Goal: Navigation & Orientation: Find specific page/section

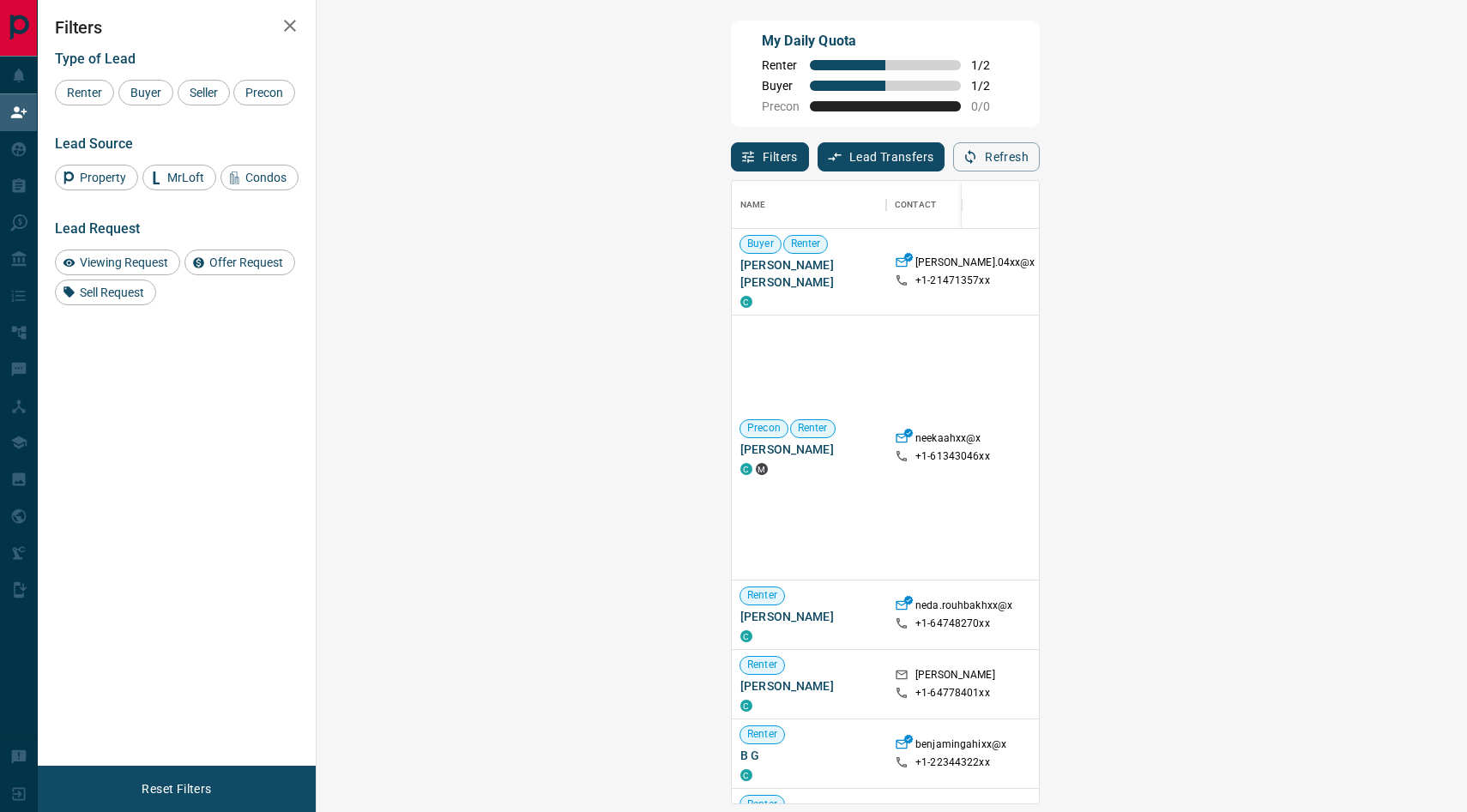
scroll to position [622, 1113]
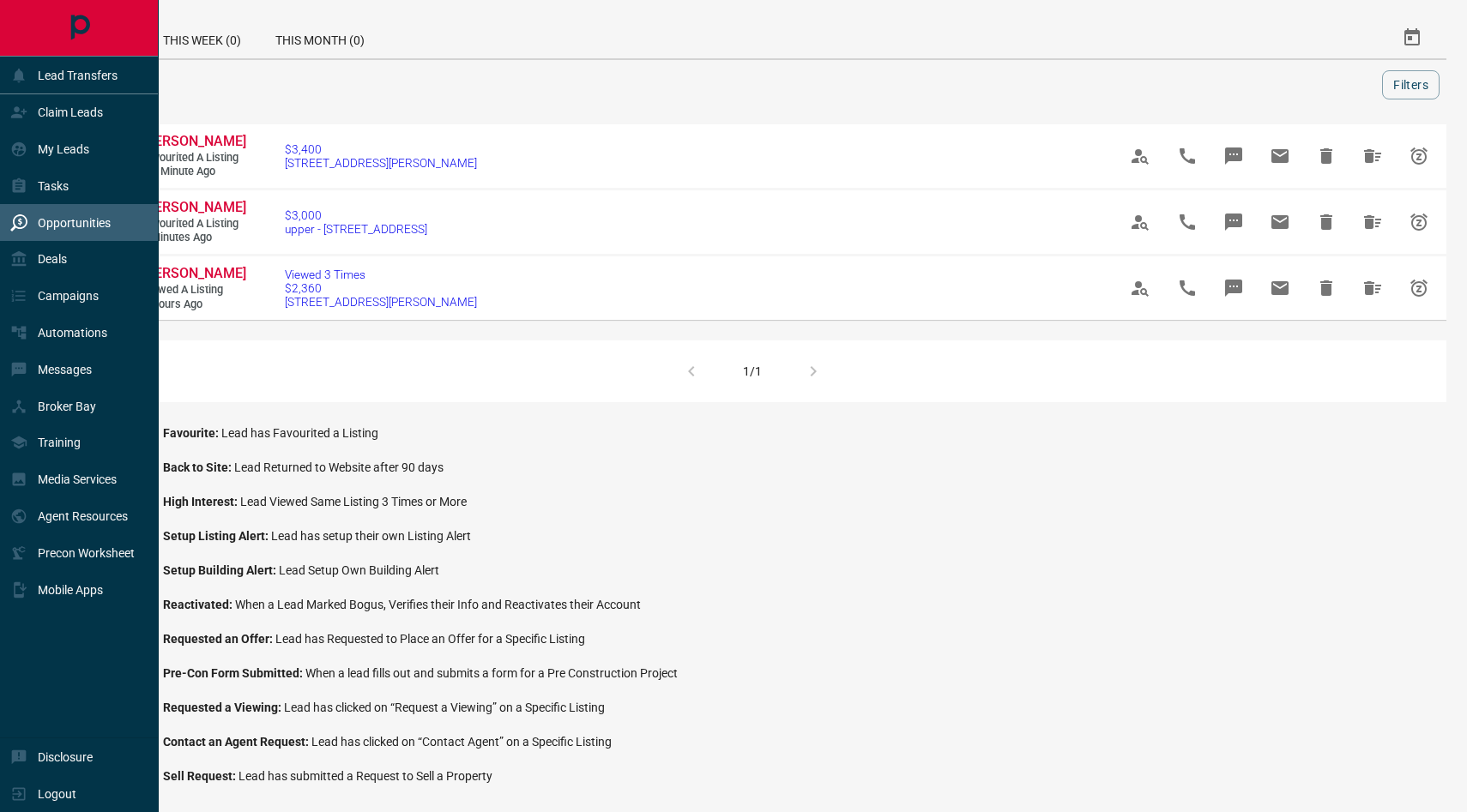
click at [41, 219] on p "Opportunities" at bounding box center [74, 222] width 73 height 14
click at [58, 221] on p "Opportunities" at bounding box center [74, 222] width 73 height 14
click at [84, 259] on div "Deals" at bounding box center [79, 259] width 159 height 37
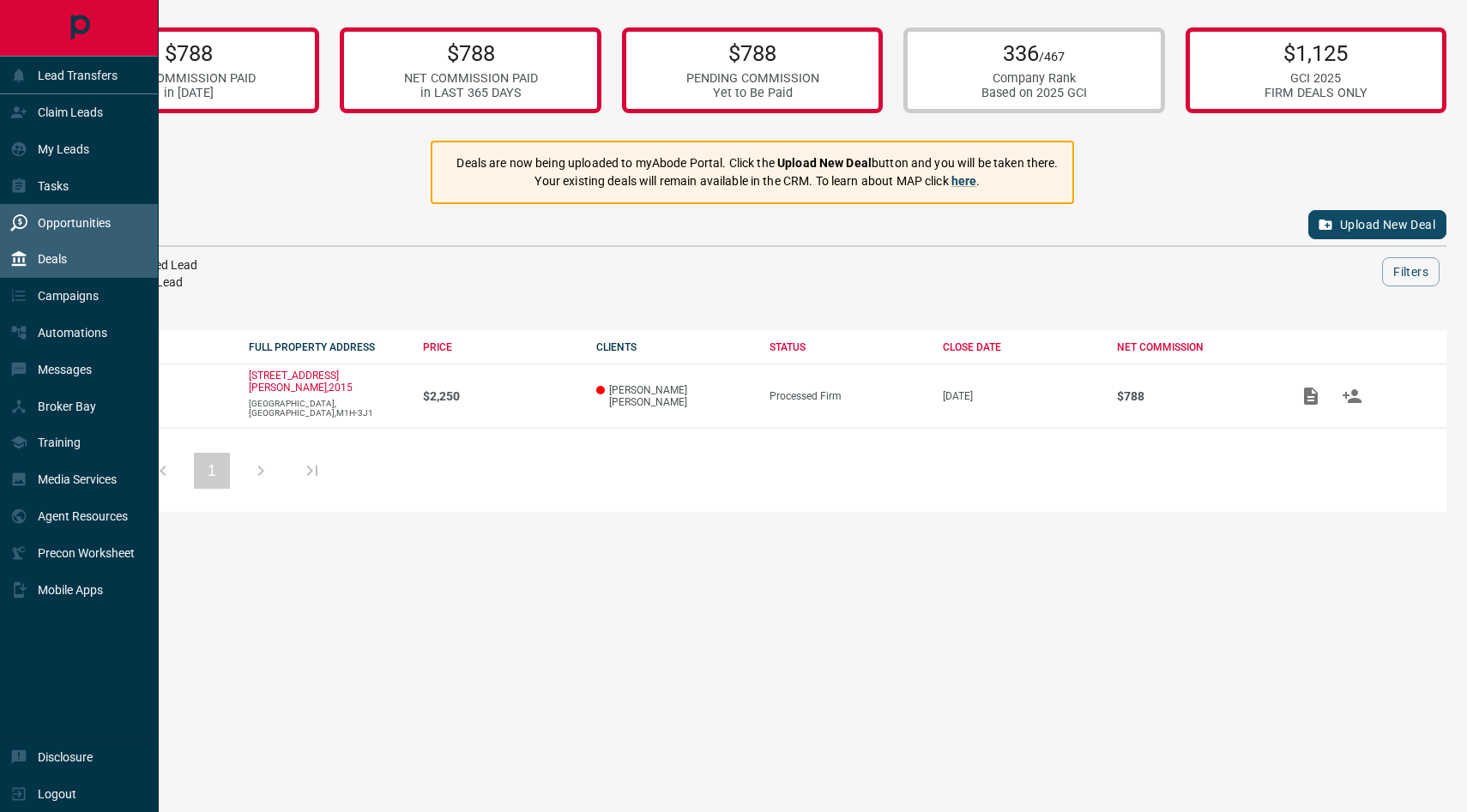
click at [64, 230] on div "Opportunities" at bounding box center [60, 222] width 101 height 28
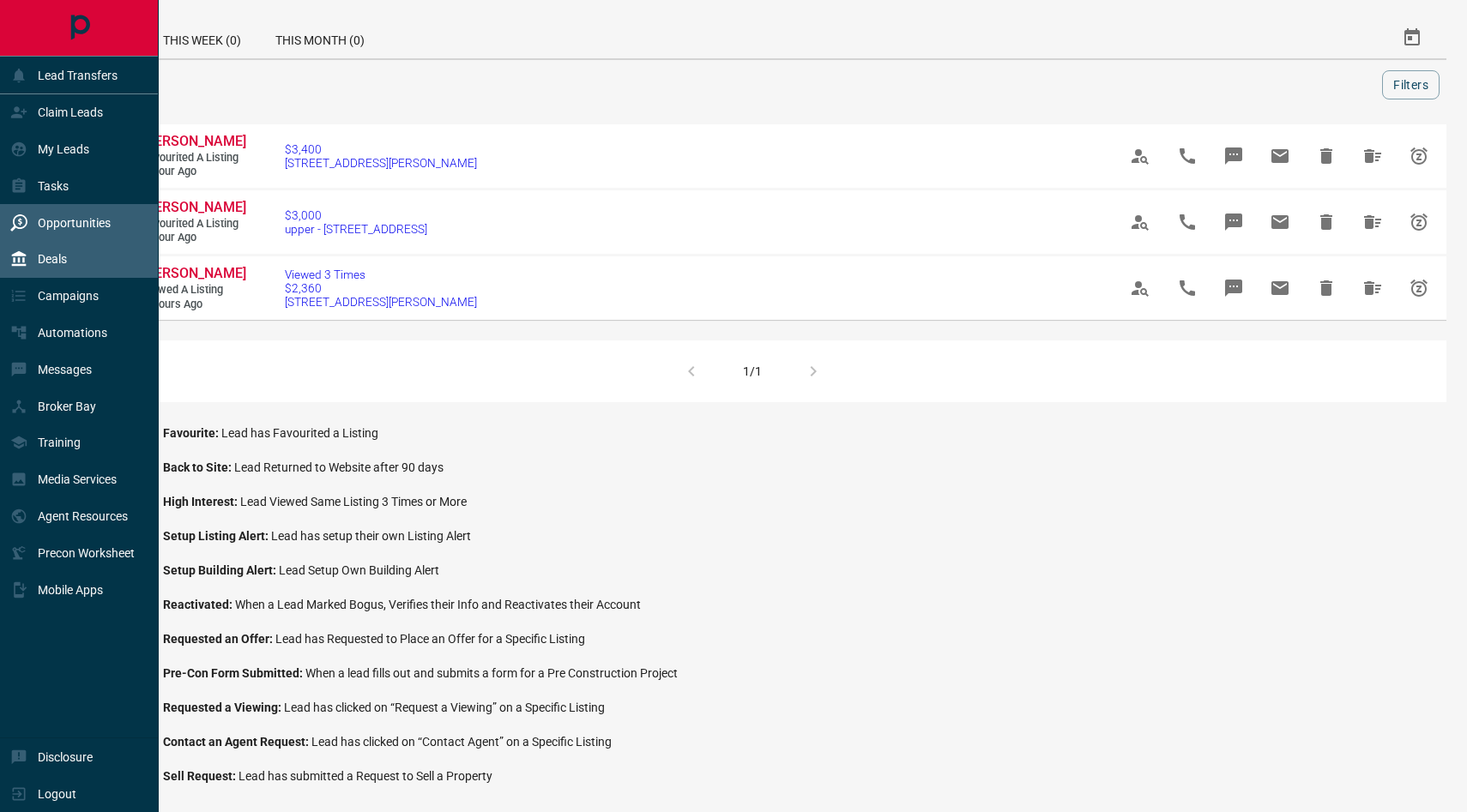
click at [65, 266] on div "Deals" at bounding box center [38, 259] width 56 height 28
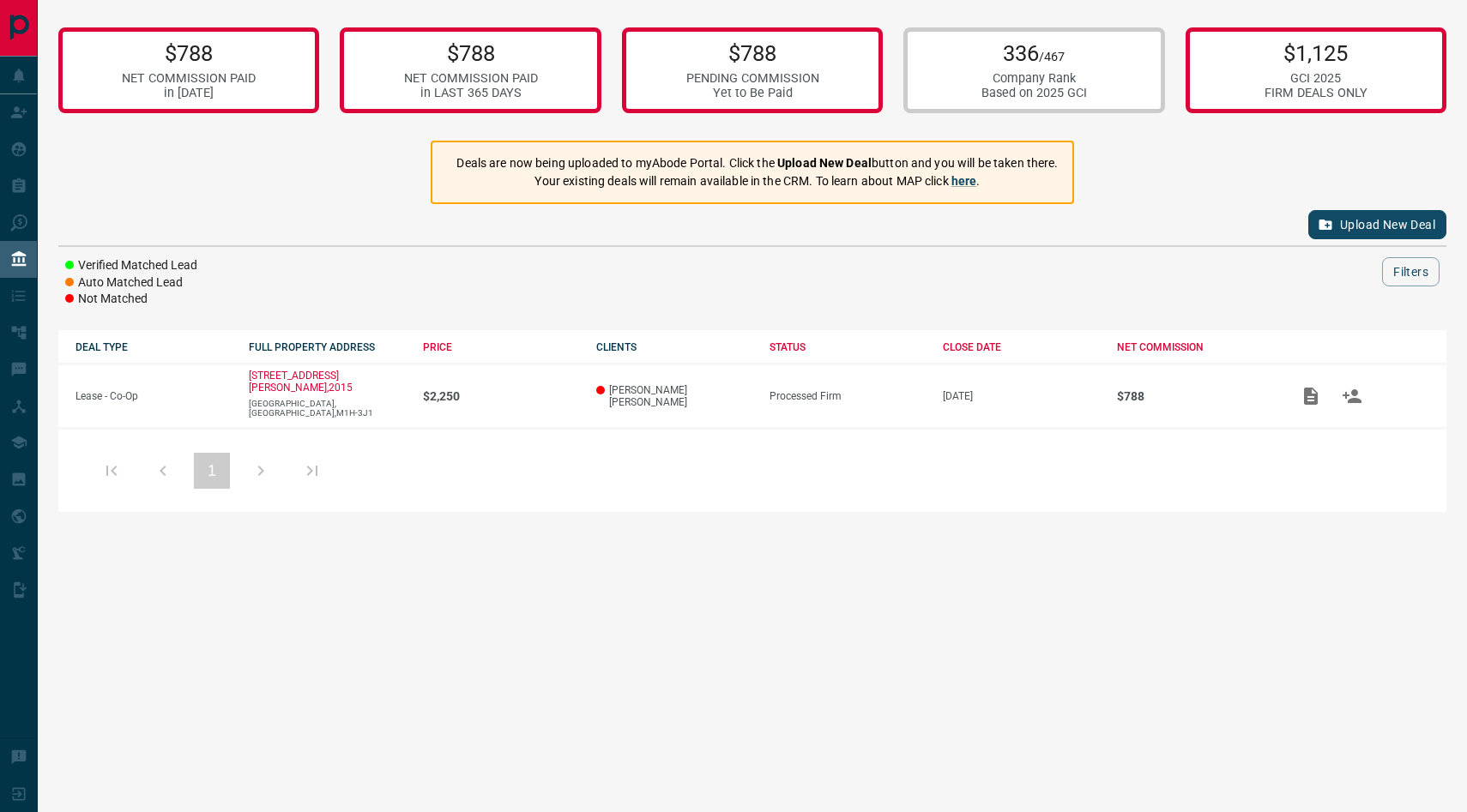
click at [489, 471] on div "1" at bounding box center [752, 469] width 1388 height 85
